Goal: Transaction & Acquisition: Purchase product/service

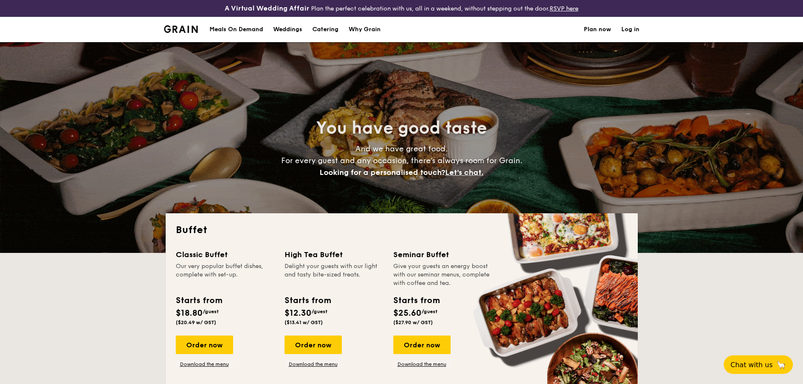
select select
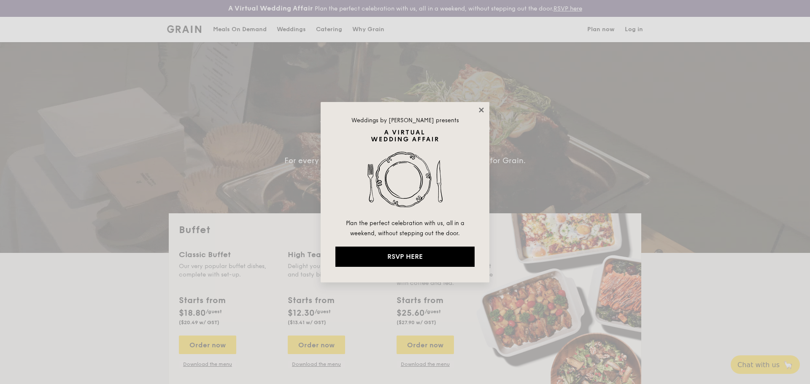
click at [481, 109] on icon at bounding box center [481, 110] width 5 height 5
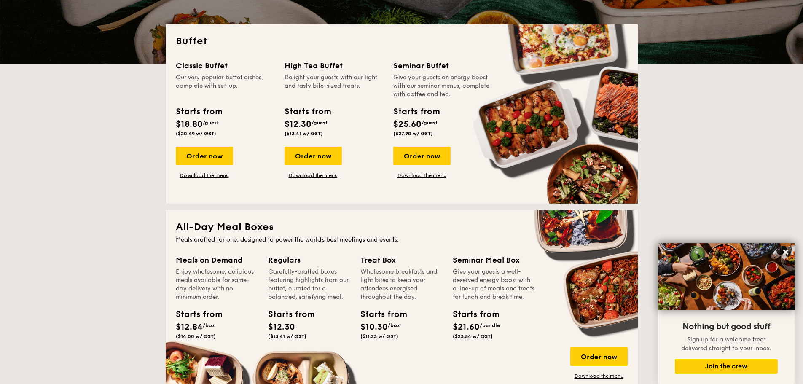
scroll to position [188, 0]
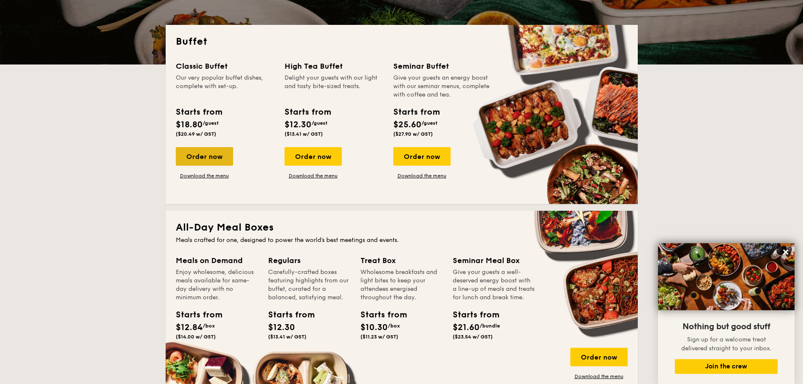
click at [206, 159] on div "Order now" at bounding box center [204, 156] width 57 height 19
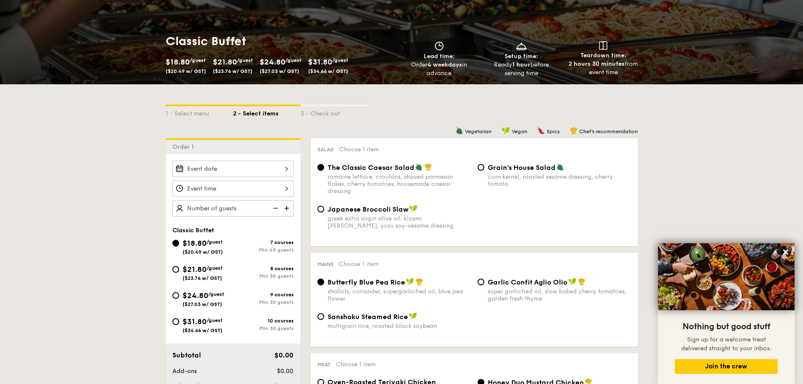
scroll to position [169, 0]
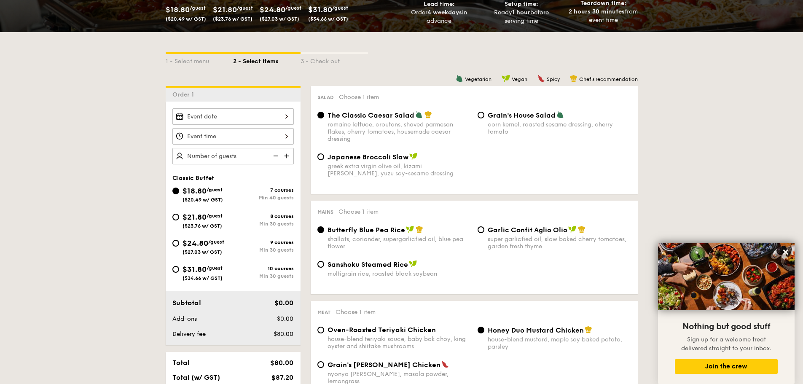
click at [253, 121] on div at bounding box center [232, 116] width 121 height 16
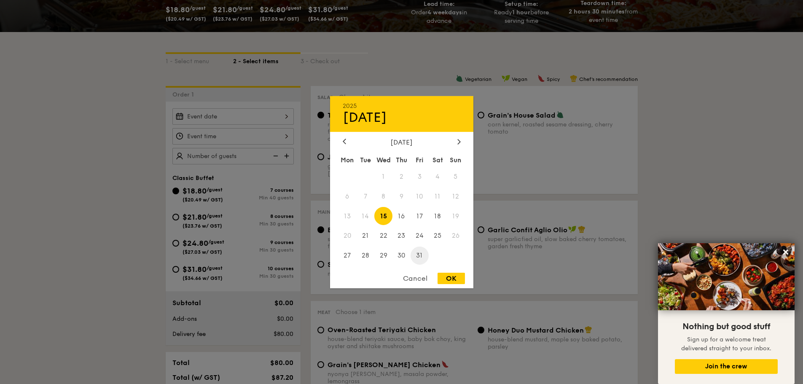
click at [420, 255] on span "31" at bounding box center [420, 256] width 18 height 18
click at [453, 277] on div "OK" at bounding box center [451, 278] width 27 height 11
type input "[DATE]"
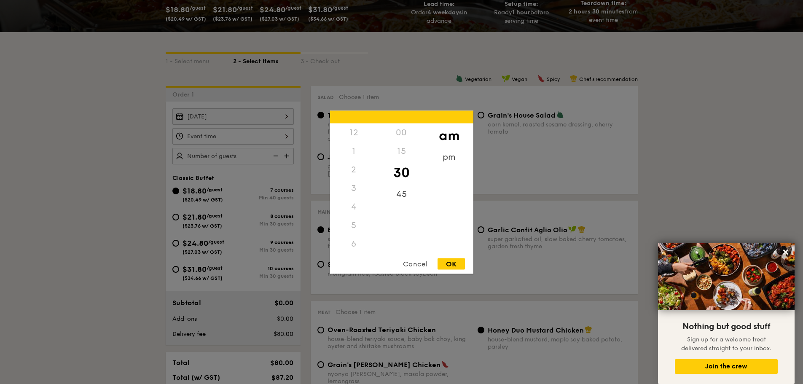
click at [264, 136] on div "12 1 2 3 4 5 6 7 8 9 10 11 00 15 30 45 am pm Cancel OK" at bounding box center [232, 136] width 121 height 16
click at [450, 160] on div "pm" at bounding box center [449, 160] width 48 height 24
click at [354, 130] on div "5" at bounding box center [354, 135] width 48 height 24
click at [355, 156] on div "6" at bounding box center [354, 160] width 48 height 24
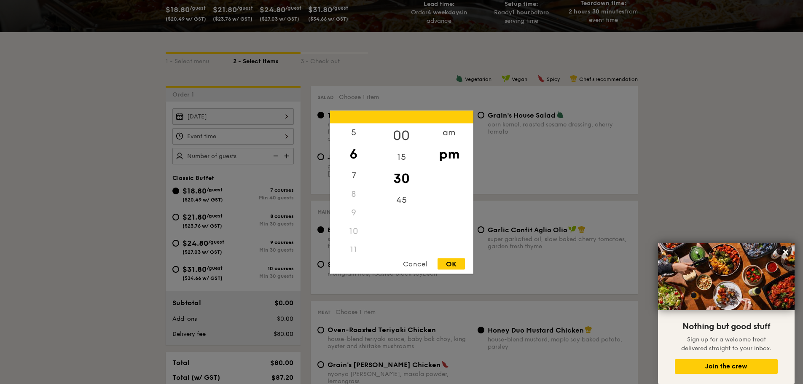
click at [399, 134] on div "00" at bounding box center [402, 135] width 48 height 24
click at [450, 266] on div "OK" at bounding box center [451, 263] width 27 height 11
type input "6:00PM"
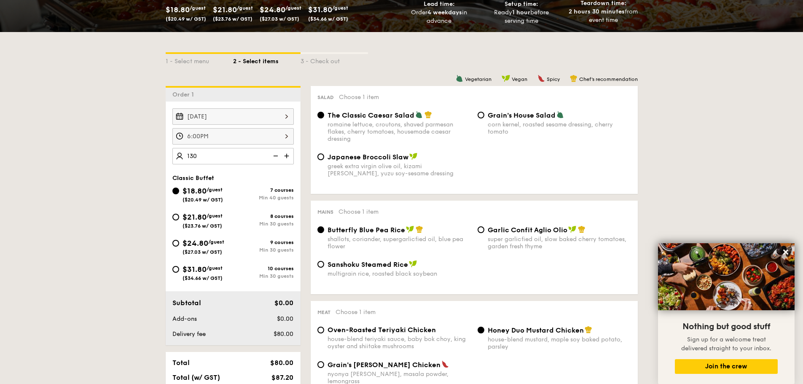
type input "130 guests"
click at [178, 216] on input "$21.80 /guest ($23.76 w/ GST) 8 courses Min 30 guests" at bounding box center [175, 217] width 7 height 7
radio input "true"
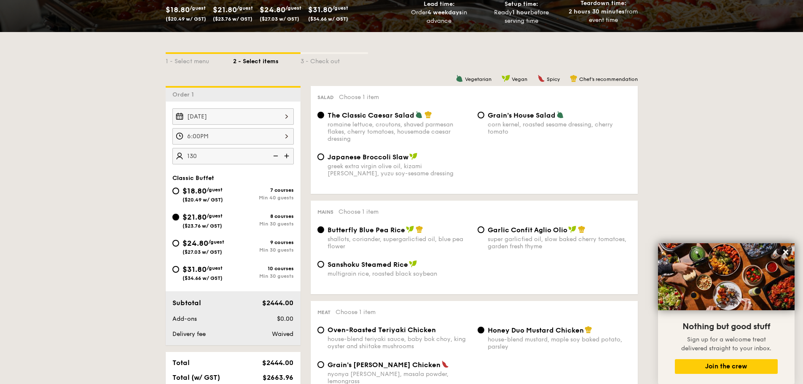
radio input "true"
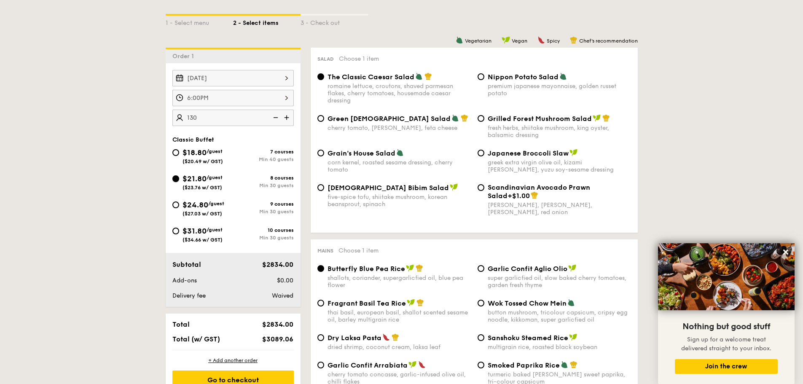
scroll to position [127, 0]
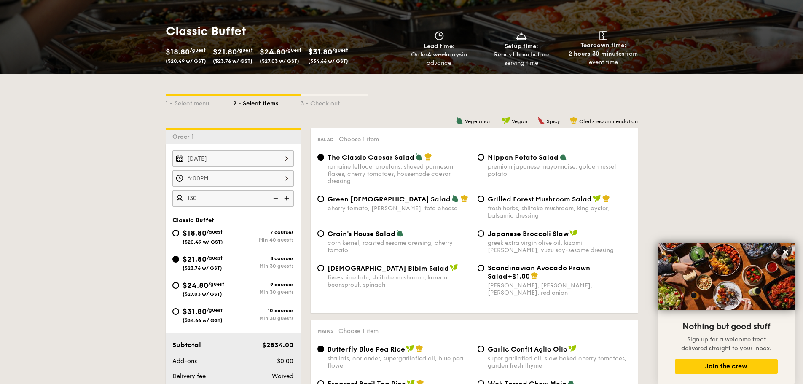
click at [488, 158] on span "Nippon Potato Salad" at bounding box center [523, 157] width 71 height 8
click at [484, 158] on input "Nippon Potato Salad premium japanese mayonnaise, golden russet potato" at bounding box center [481, 157] width 7 height 7
radio input "true"
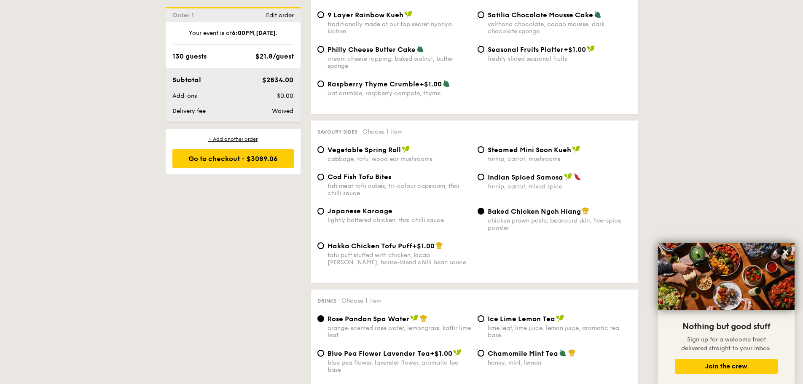
scroll to position [1392, 0]
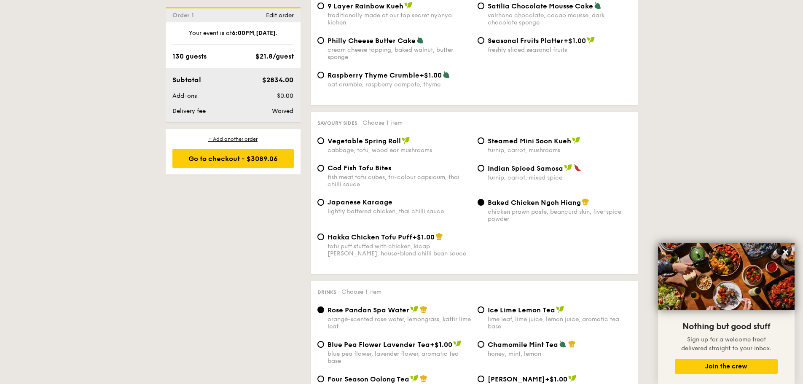
drag, startPoint x: 378, startPoint y: 158, endPoint x: 397, endPoint y: 167, distance: 21.1
click at [378, 164] on div "Cod Fish Tofu Bites fish meat tofu cubes, tri-colour capsicum, thai chilli sauce" at bounding box center [399, 176] width 143 height 24
click at [324, 165] on input "Cod Fish Tofu Bites fish meat tofu cubes, tri-colour capsicum, thai chilli sauce" at bounding box center [321, 168] width 7 height 7
radio input "true"
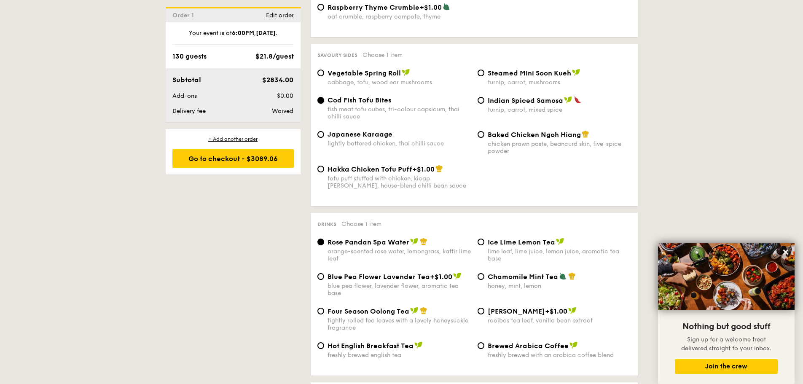
scroll to position [1476, 0]
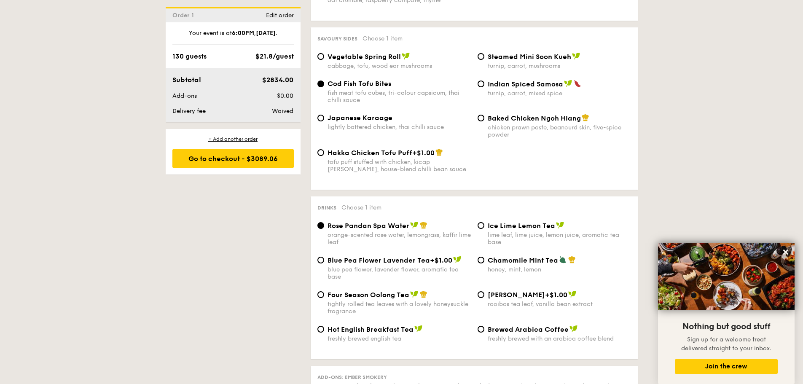
click at [532, 114] on span "Baked Chicken Ngoh Hiang" at bounding box center [534, 118] width 93 height 8
click at [484, 115] on input "Baked Chicken Ngoh Hiang chicken prawn paste, beancurd skin, five-spice powder" at bounding box center [481, 118] width 7 height 7
radio input "true"
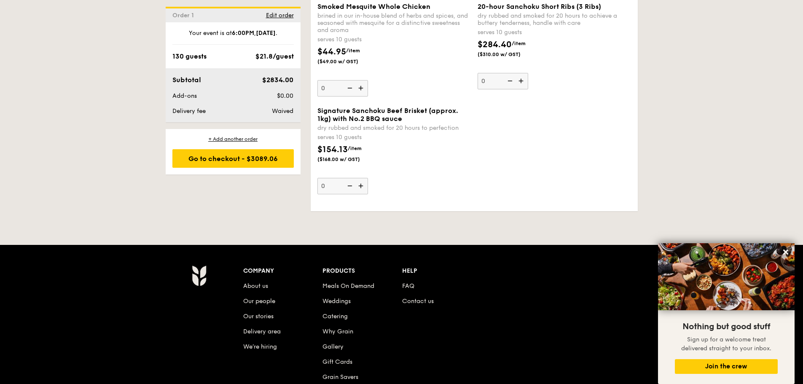
scroll to position [1898, 0]
